Goal: Information Seeking & Learning: Learn about a topic

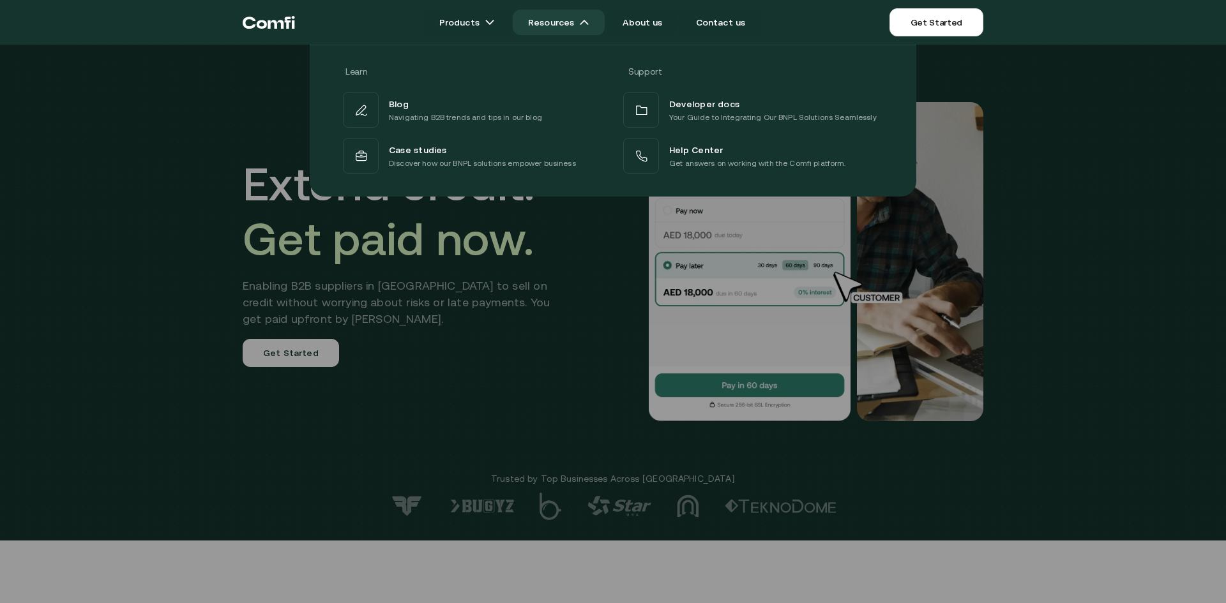
click at [589, 23] on img at bounding box center [584, 22] width 10 height 10
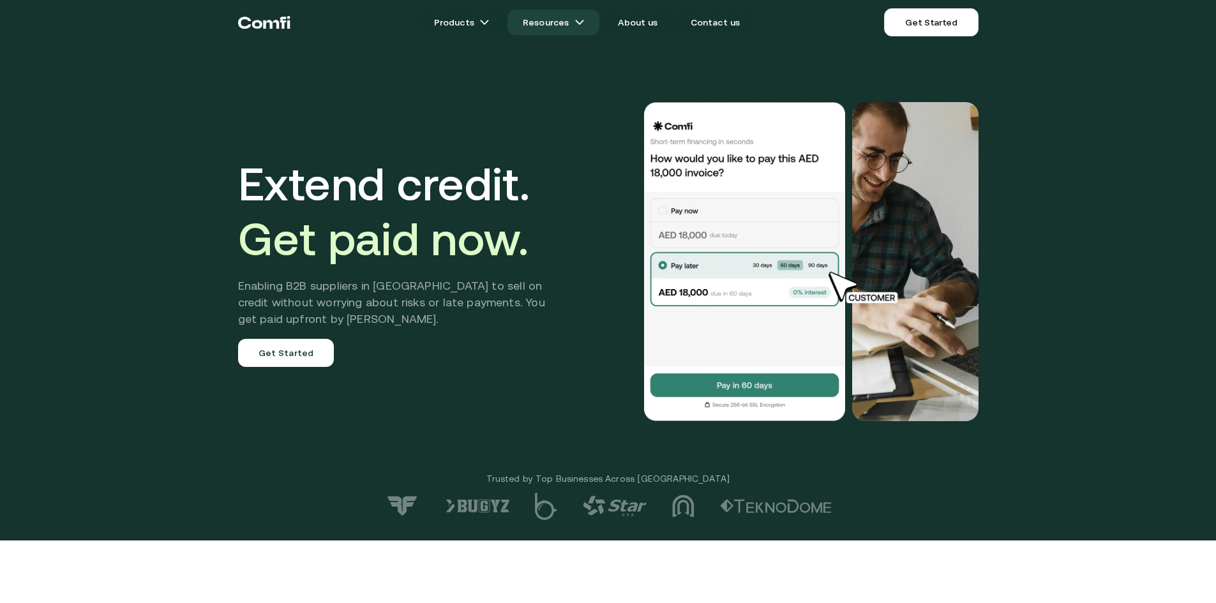
click at [591, 23] on link "Resources" at bounding box center [554, 23] width 92 height 26
click at [584, 22] on img at bounding box center [580, 22] width 10 height 10
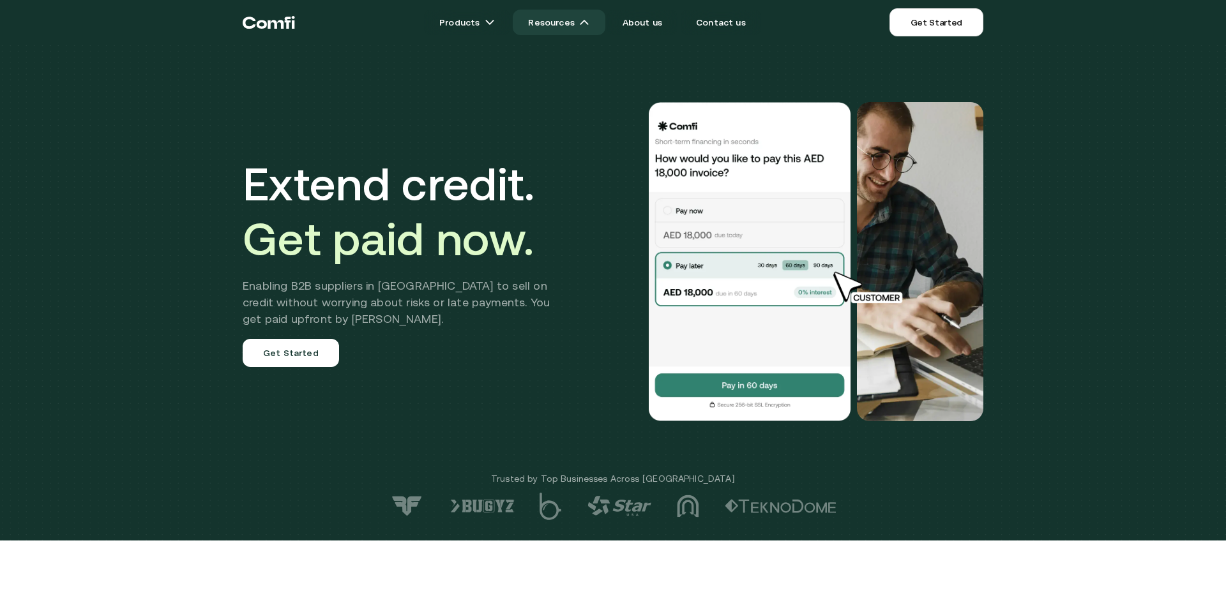
click at [547, 29] on link "Resources" at bounding box center [559, 23] width 92 height 26
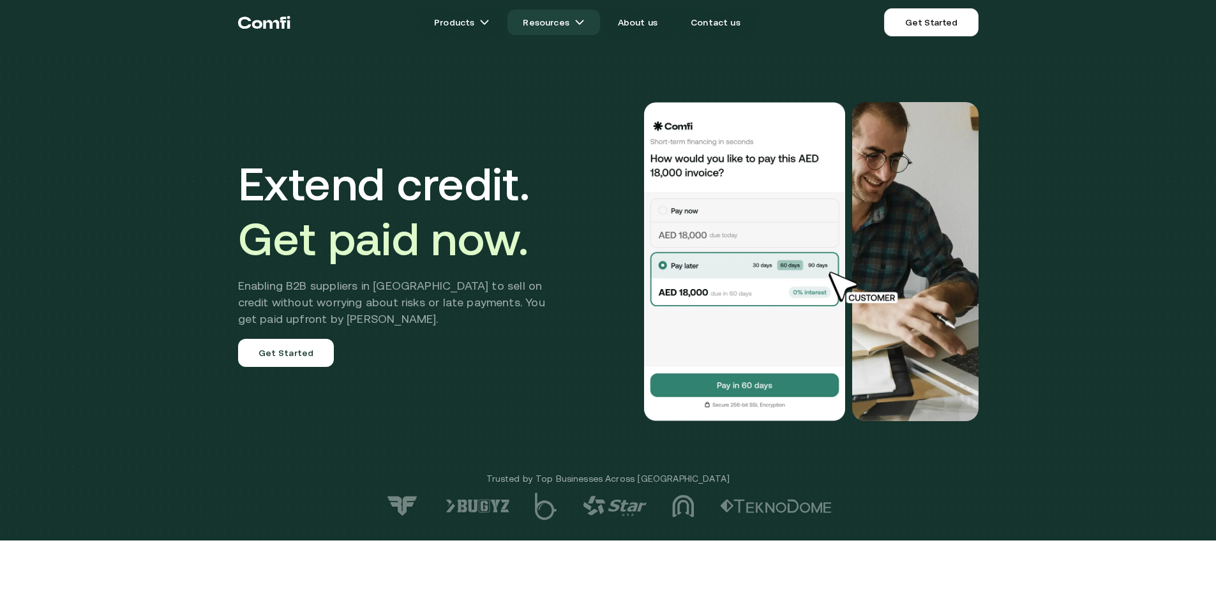
click at [547, 29] on link "Resources" at bounding box center [554, 23] width 92 height 26
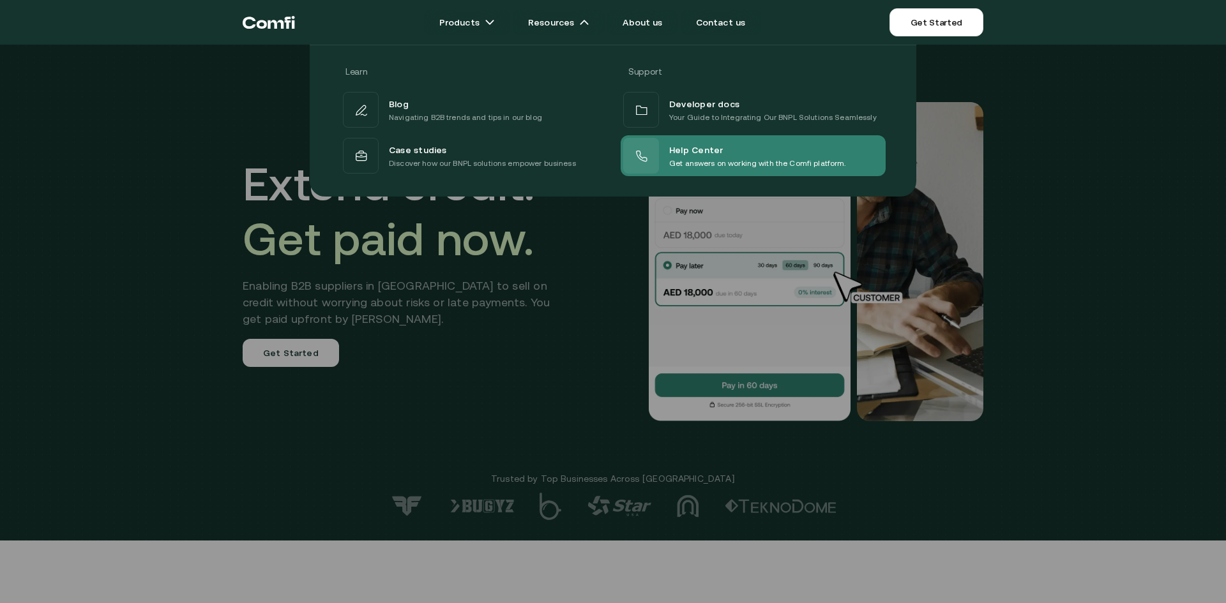
click at [685, 159] on p "Get answers on working with the Comfi platform." at bounding box center [757, 163] width 177 height 13
